Goal: Task Accomplishment & Management: Use online tool/utility

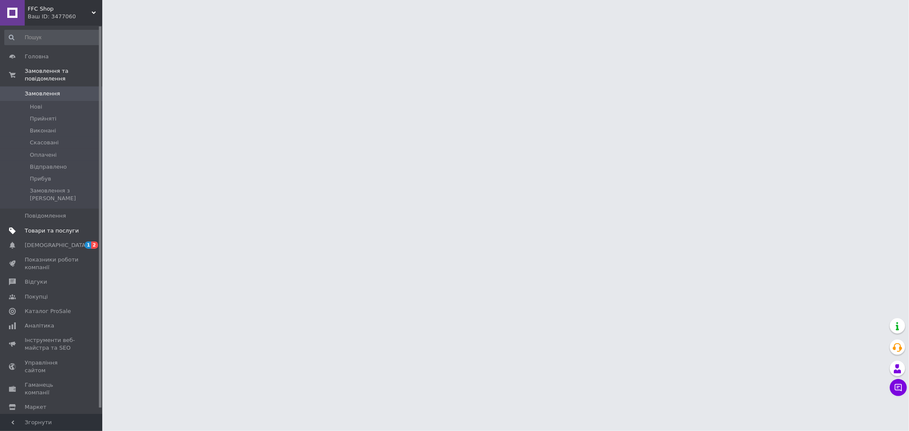
click at [42, 224] on link "Товари та послуги" at bounding box center [52, 231] width 105 height 14
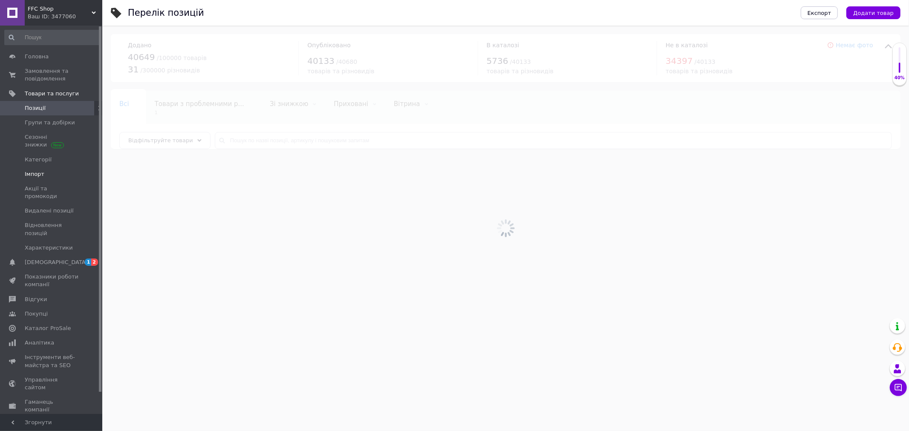
click at [27, 175] on span "Імпорт" at bounding box center [35, 175] width 20 height 8
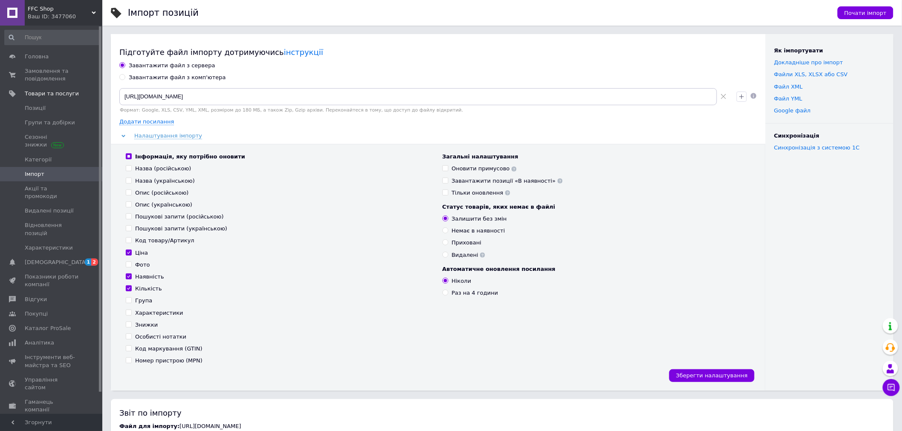
click at [453, 171] on div "Оновити примусово" at bounding box center [484, 169] width 65 height 8
click at [448, 171] on input "Оновити примусово" at bounding box center [446, 168] width 6 height 6
checkbox input "true"
click at [875, 12] on span "Почати імпорт" at bounding box center [866, 13] width 42 height 6
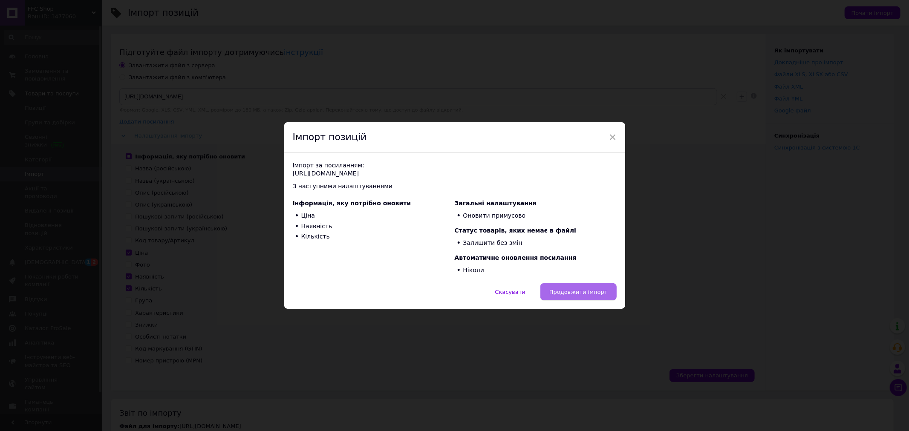
click at [577, 286] on button "Продовжити імпорт" at bounding box center [579, 292] width 76 height 17
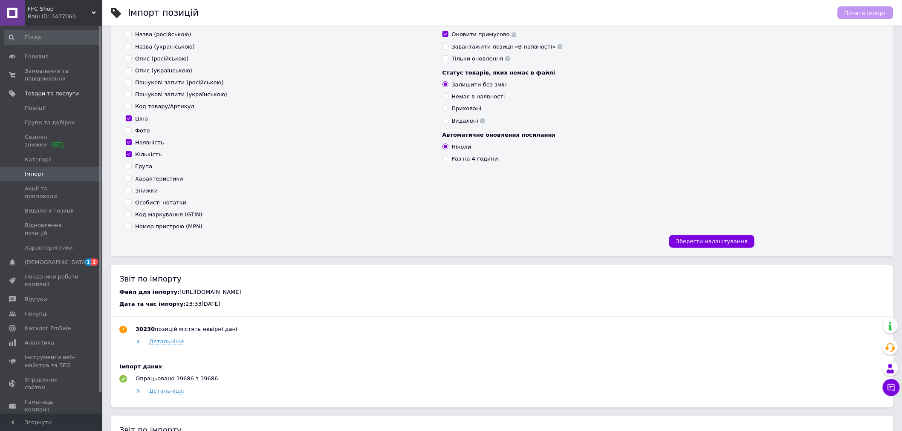
scroll to position [189, 0]
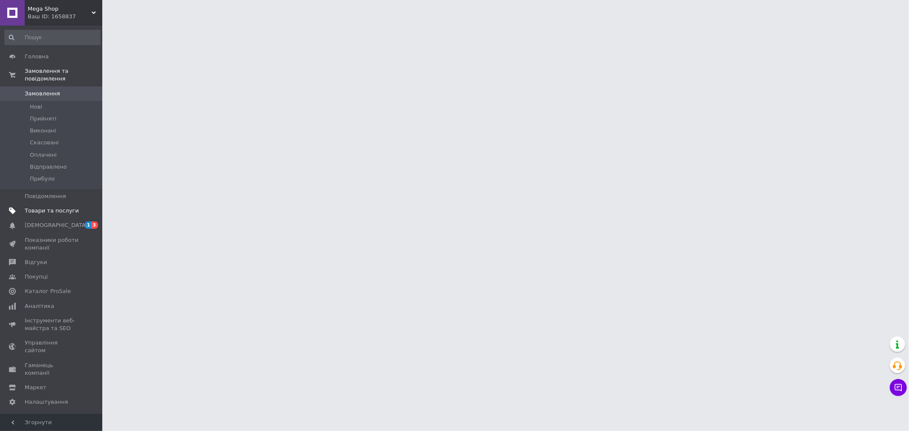
click at [50, 207] on span "Товари та послуги" at bounding box center [52, 211] width 54 height 8
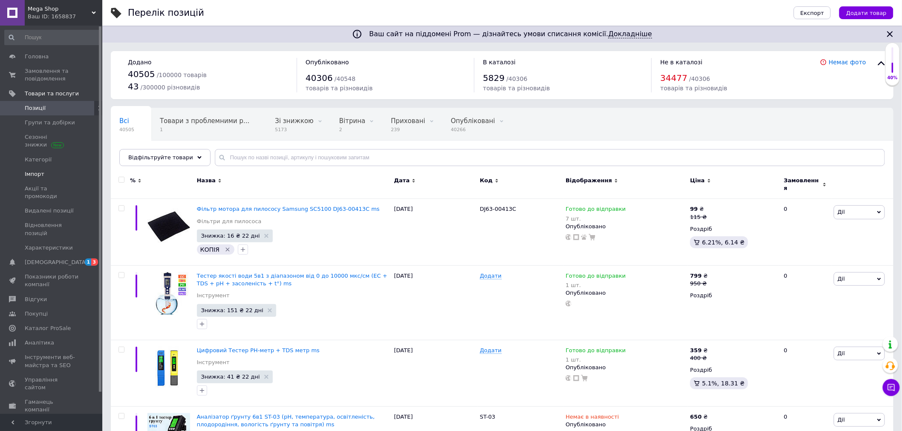
click at [43, 179] on link "Імпорт" at bounding box center [52, 174] width 105 height 14
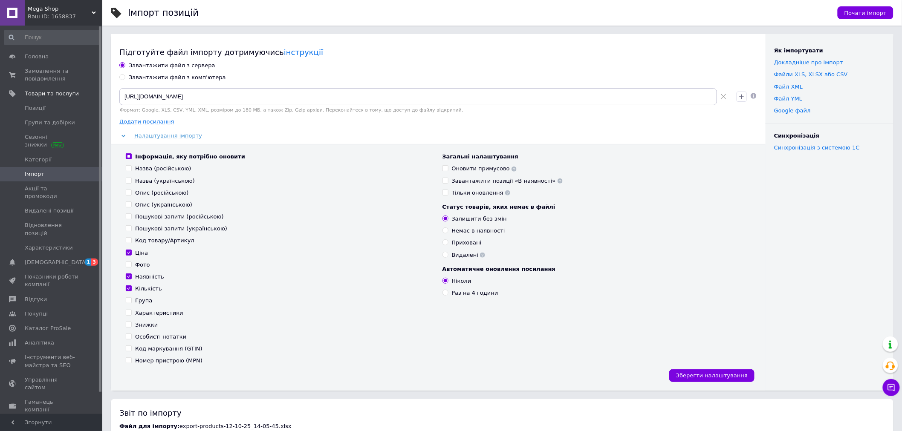
click at [457, 163] on div "Загальні налаштування Оновити примусово Завантажити позиції «В наявності» Тільк…" at bounding box center [597, 175] width 308 height 44
click at [462, 167] on div "Оновити примусово" at bounding box center [484, 169] width 65 height 8
click at [448, 167] on input "Оновити примусово" at bounding box center [446, 168] width 6 height 6
checkbox input "true"
click at [859, 7] on button "Почати імпорт" at bounding box center [866, 12] width 56 height 13
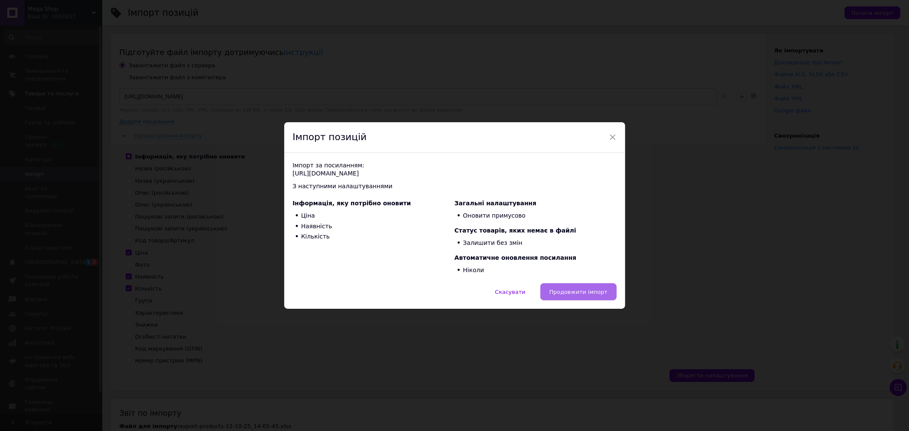
click at [564, 289] on span "Продовжити імпорт" at bounding box center [579, 292] width 58 height 6
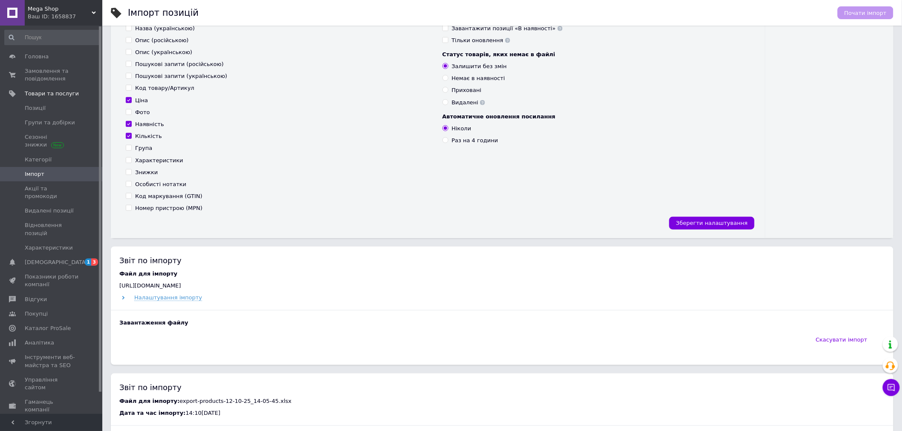
scroll to position [189, 0]
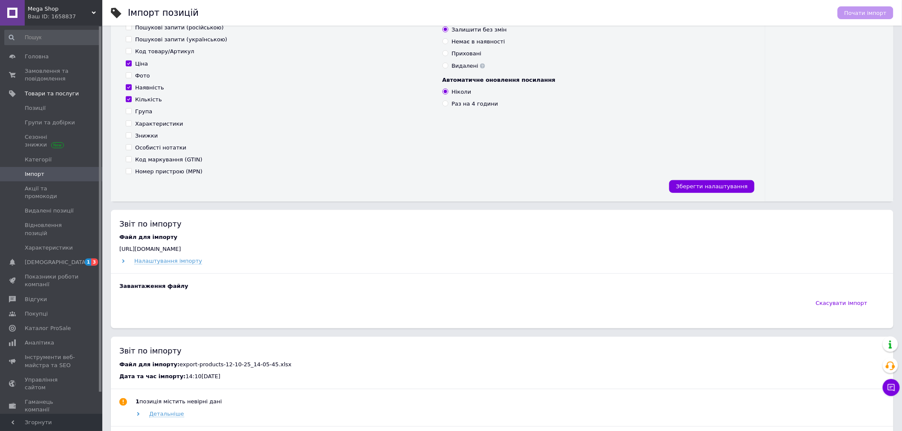
click at [36, 14] on div "Ваш ID: 1658837" at bounding box center [65, 17] width 75 height 8
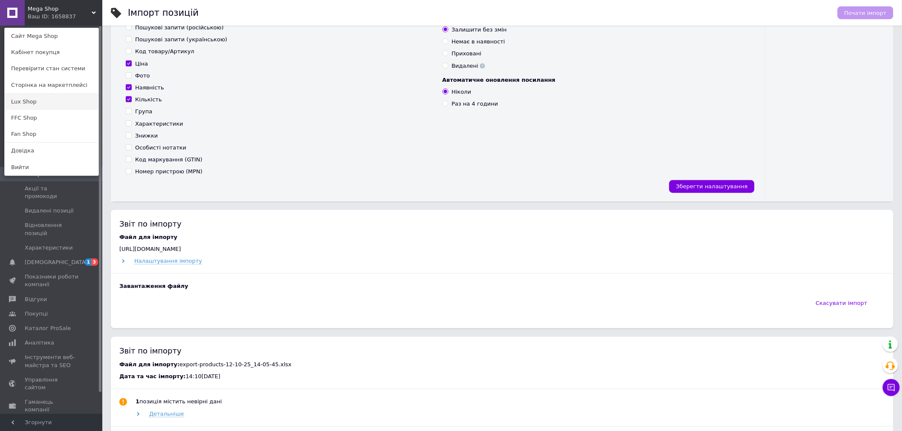
click at [28, 104] on link "Lux Shop" at bounding box center [52, 102] width 94 height 16
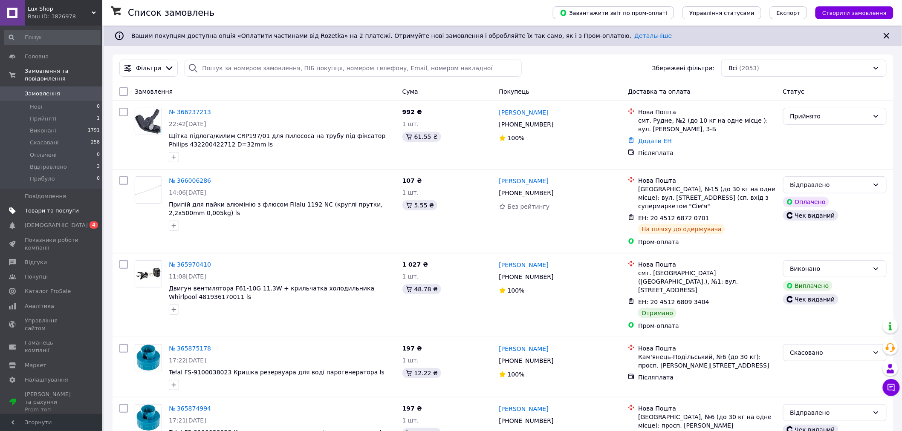
click at [45, 207] on span "Товари та послуги" at bounding box center [52, 211] width 54 height 8
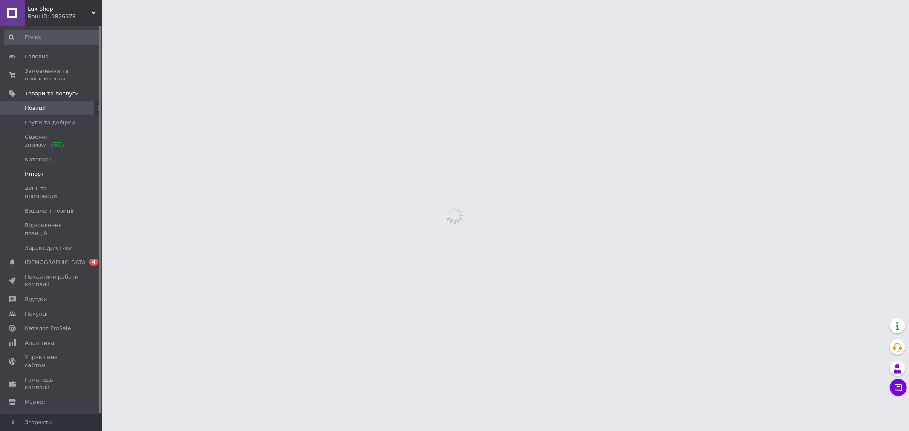
click at [40, 171] on span "Імпорт" at bounding box center [35, 175] width 20 height 8
